Goal: Information Seeking & Learning: Learn about a topic

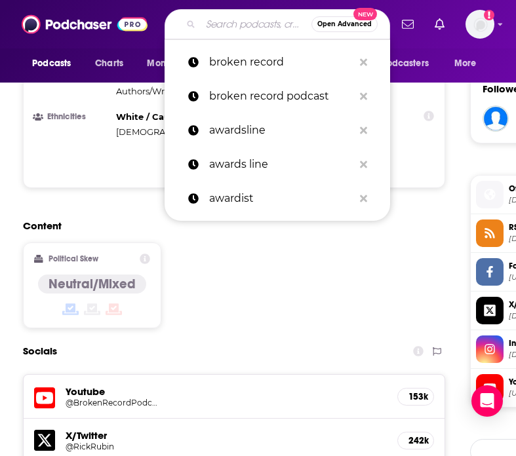
click at [229, 25] on input "Search podcasts, credits, & more..." at bounding box center [256, 24] width 111 height 21
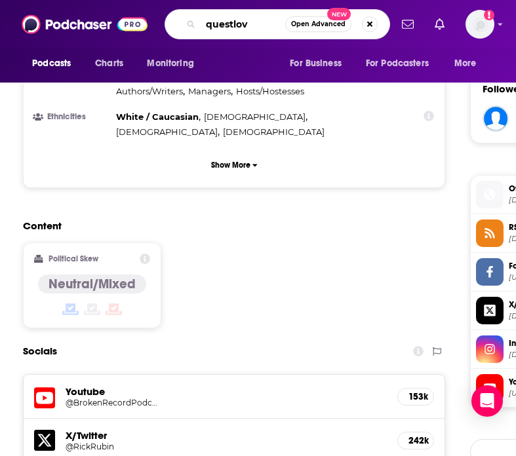
type input "questlove"
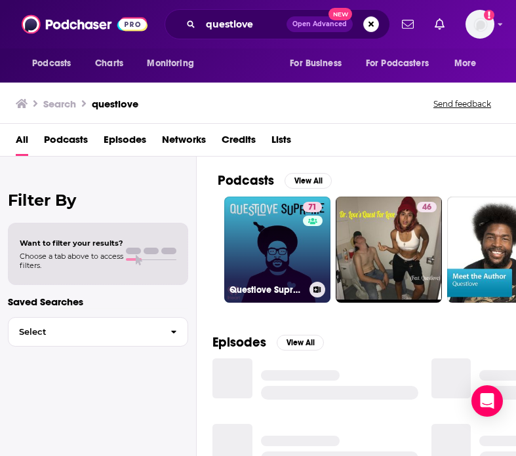
click at [239, 223] on link "71 Questlove Supreme" at bounding box center [277, 250] width 106 height 106
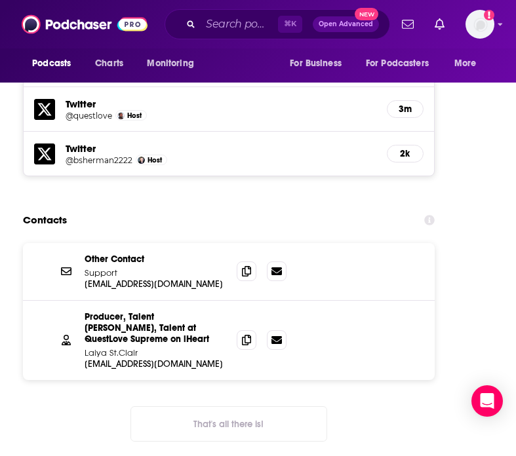
scroll to position [1613, 0]
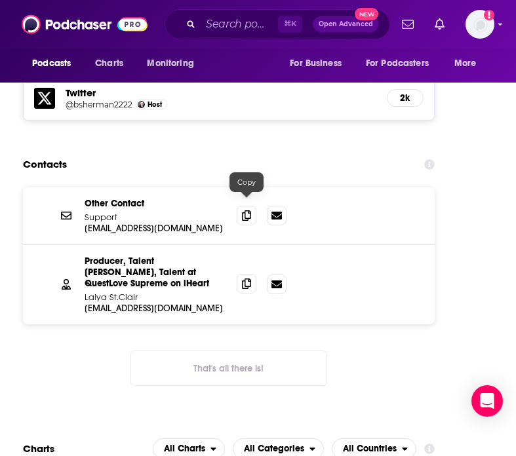
click at [245, 279] on icon at bounding box center [246, 284] width 9 height 10
click at [256, 22] on input "Search podcasts, credits, & more..." at bounding box center [239, 24] width 77 height 21
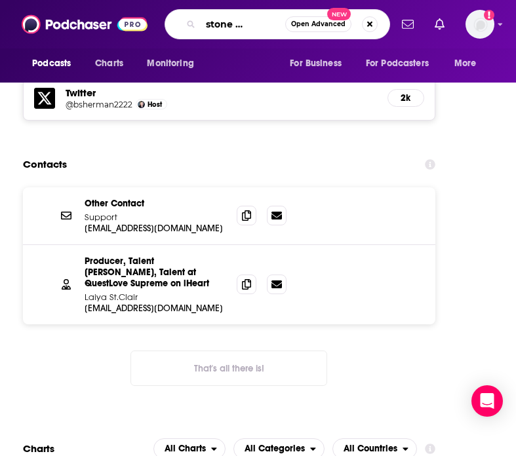
type input "rolling stone music now"
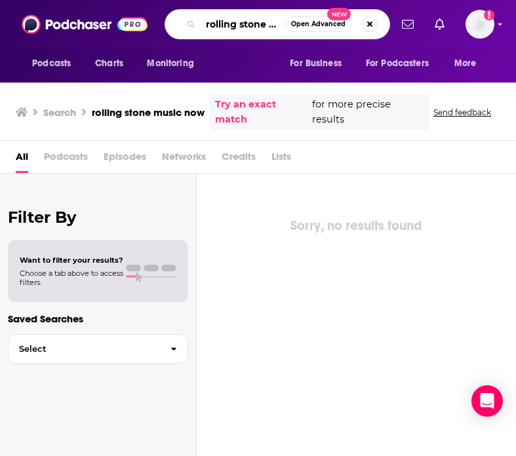
click at [265, 27] on input "rolling stone music now" at bounding box center [243, 24] width 85 height 21
type input "music now"
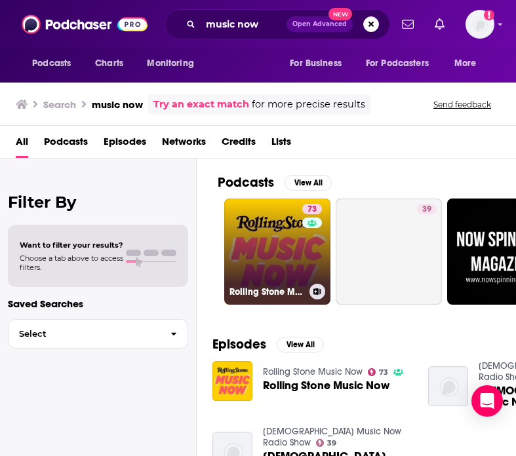
click at [262, 214] on link "73 Rolling Stone Music Now" at bounding box center [277, 252] width 106 height 106
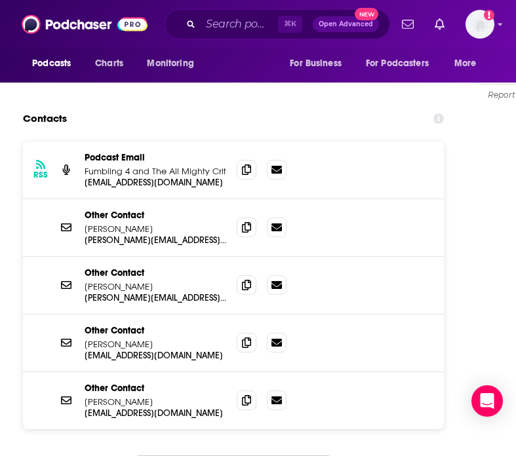
scroll to position [1522, 0]
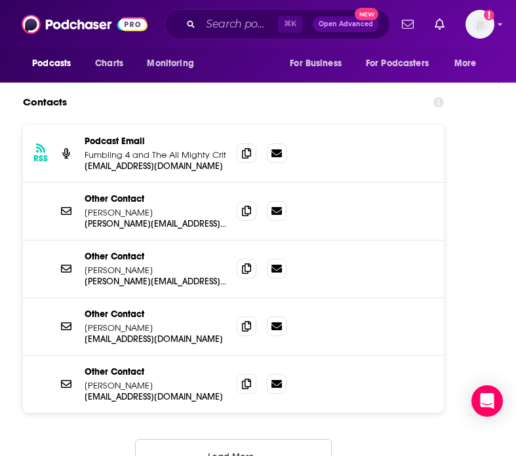
click at [227, 439] on button "Load More..." at bounding box center [233, 456] width 197 height 35
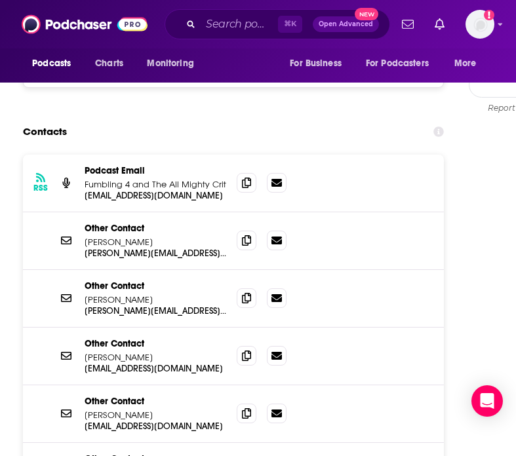
scroll to position [1321, 0]
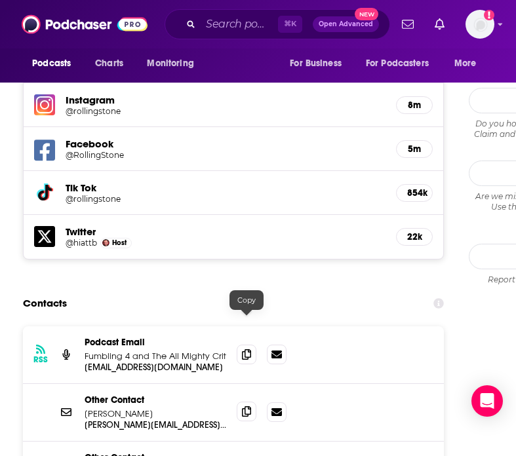
click at [244, 406] on icon at bounding box center [246, 411] width 9 height 10
click at [238, 22] on input "Search podcasts, credits, & more..." at bounding box center [239, 24] width 77 height 21
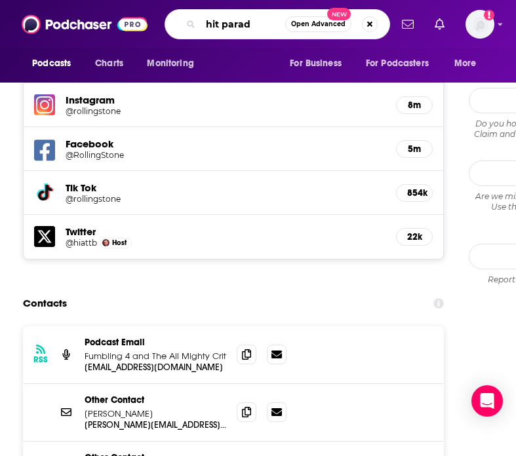
type input "hit parade"
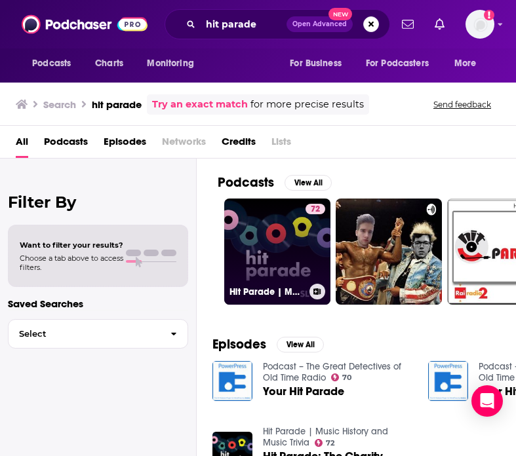
click at [258, 249] on link "72 Hit Parade | Music History and Music Trivia" at bounding box center [277, 252] width 106 height 106
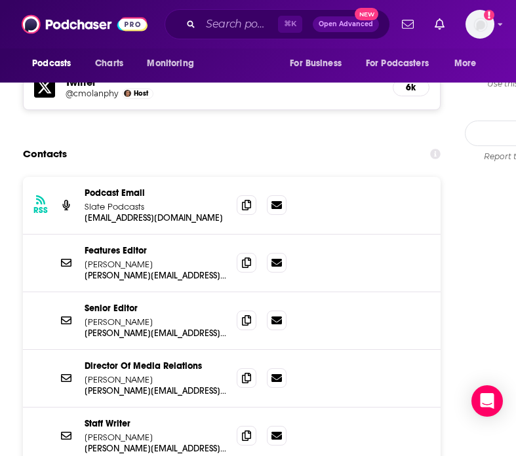
scroll to position [1252, 0]
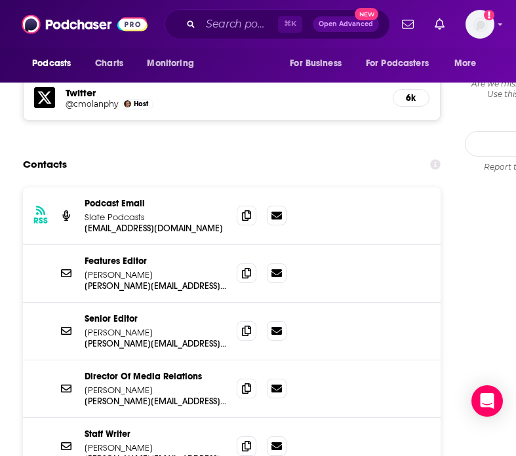
scroll to position [1282, 0]
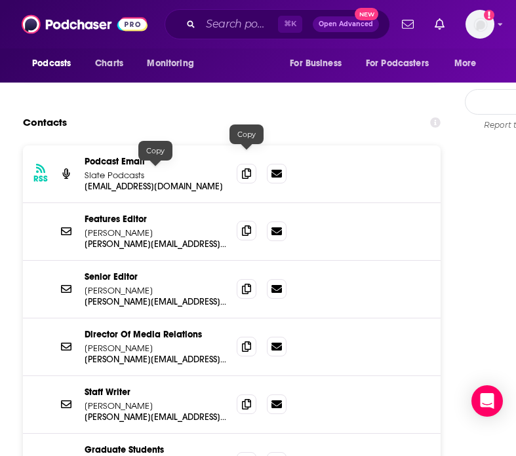
click at [243, 221] on span at bounding box center [247, 231] width 20 height 20
